Goal: Book appointment/travel/reservation

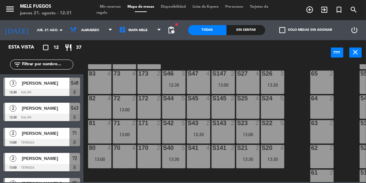
scroll to position [117, 0]
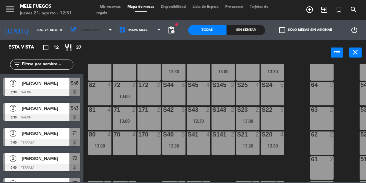
click at [93, 34] on span "Almuerzo" at bounding box center [91, 30] width 49 height 15
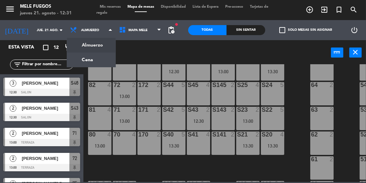
click at [103, 63] on ng-component "menu Mele Fuegos jueves 21. agosto - 12:31 Mis reservas Mapa de mesas Disponibi…" at bounding box center [183, 91] width 366 height 182
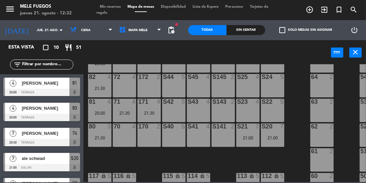
scroll to position [143, 0]
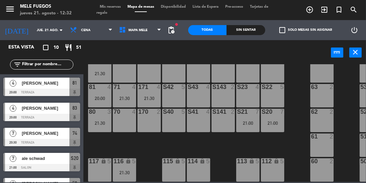
click at [314, 9] on icon "turned_in_not" at bounding box center [310, 10] width 8 height 8
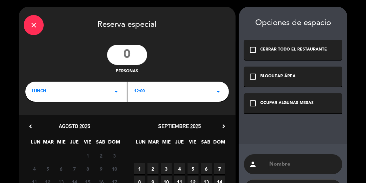
click at [127, 53] on input "number" at bounding box center [127, 55] width 40 height 20
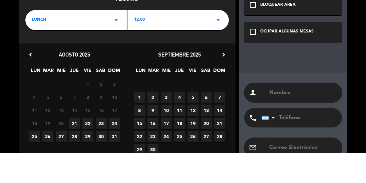
scroll to position [40, 0]
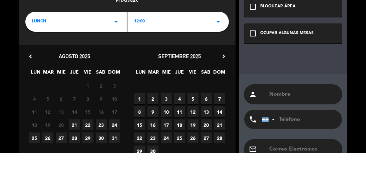
type input "4"
click at [95, 60] on div "LUNCH arrow_drop_down" at bounding box center [75, 52] width 101 height 20
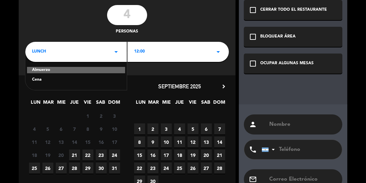
click at [80, 81] on div "Cena" at bounding box center [76, 79] width 88 height 7
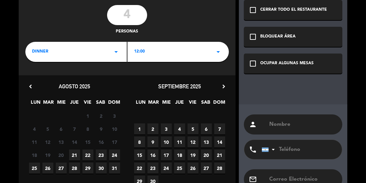
click at [150, 54] on div "12:00 arrow_drop_down" at bounding box center [177, 52] width 101 height 20
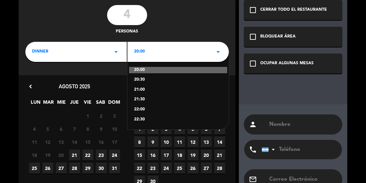
click at [155, 99] on div "21:30" at bounding box center [178, 99] width 88 height 7
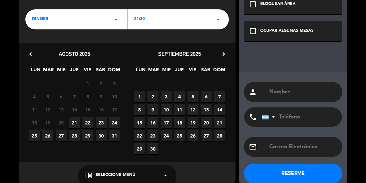
scroll to position [84, 0]
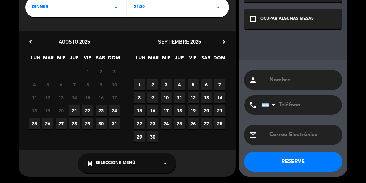
click at [74, 112] on span "21" at bounding box center [74, 110] width 11 height 11
click at [120, 164] on span "Seleccione Menú" at bounding box center [116, 162] width 40 height 7
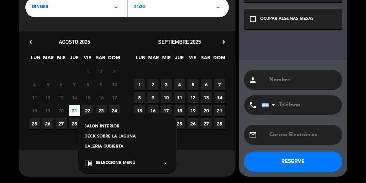
click at [125, 137] on div "DECK SOBRE LA LAGUNA" at bounding box center [127, 136] width 85 height 7
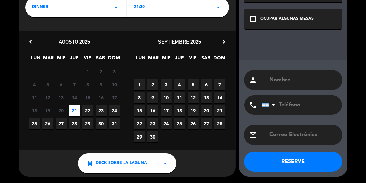
click at [275, 81] on input "text" at bounding box center [303, 79] width 69 height 9
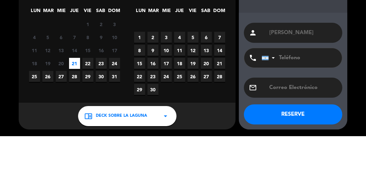
type input "[PERSON_NAME]"
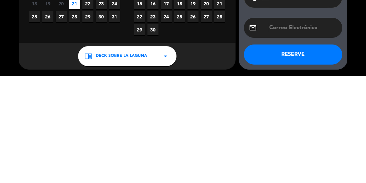
click at [303, 161] on button "RESERVE" at bounding box center [293, 161] width 98 height 20
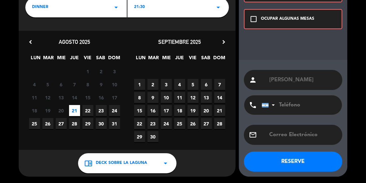
click at [256, 22] on icon "check_box_outline_blank" at bounding box center [254, 19] width 8 height 8
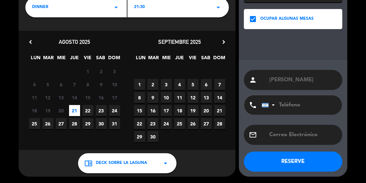
click at [309, 168] on button "RESERVE" at bounding box center [293, 161] width 98 height 20
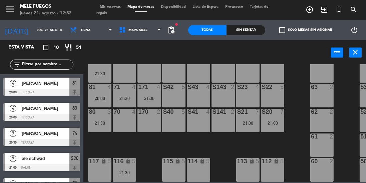
click at [99, 165] on div "117 lock 5" at bounding box center [99, 169] width 23 height 23
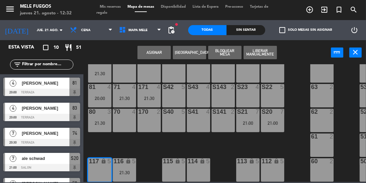
click at [161, 51] on button "Asignar" at bounding box center [153, 52] width 33 height 13
click at [158, 51] on button "Asignar" at bounding box center [153, 52] width 33 height 13
click at [360, 52] on button "close" at bounding box center [355, 52] width 12 height 10
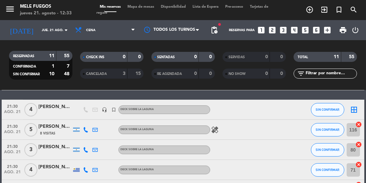
scroll to position [156, 0]
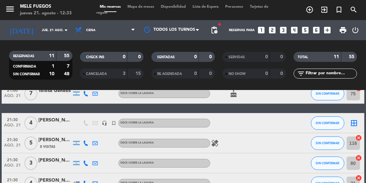
click at [357, 120] on icon "border_all" at bounding box center [354, 123] width 8 height 8
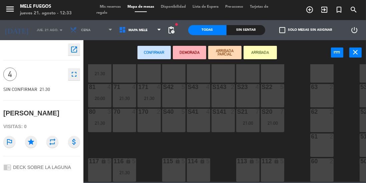
scroll to position [143, 0]
click at [97, 166] on div "117 lock 5" at bounding box center [99, 169] width 23 height 23
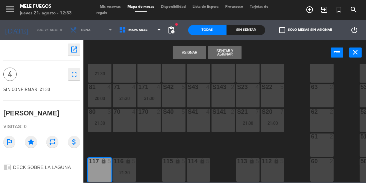
click at [194, 52] on button "Asignar" at bounding box center [189, 52] width 33 height 13
